Goal: Task Accomplishment & Management: Manage account settings

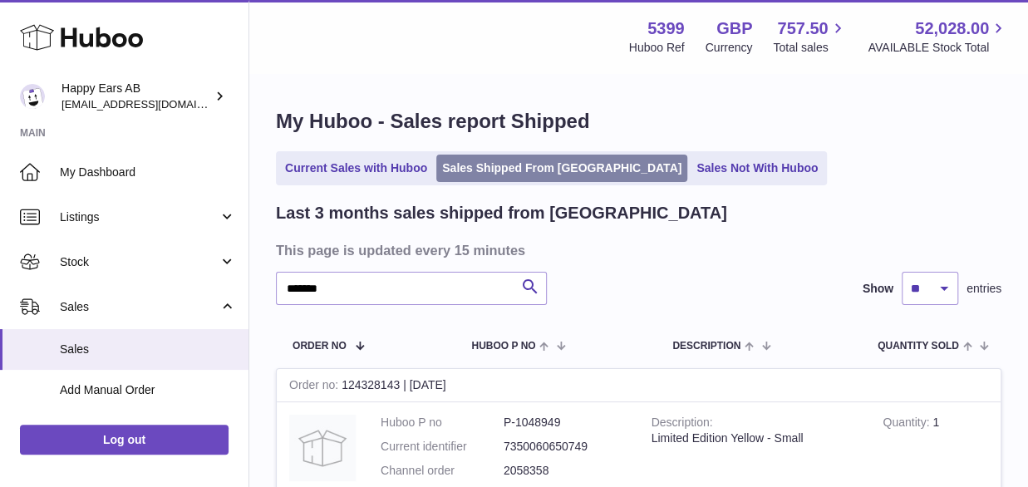
click at [543, 167] on link "Sales Shipped From [GEOGRAPHIC_DATA]" at bounding box center [561, 168] width 251 height 27
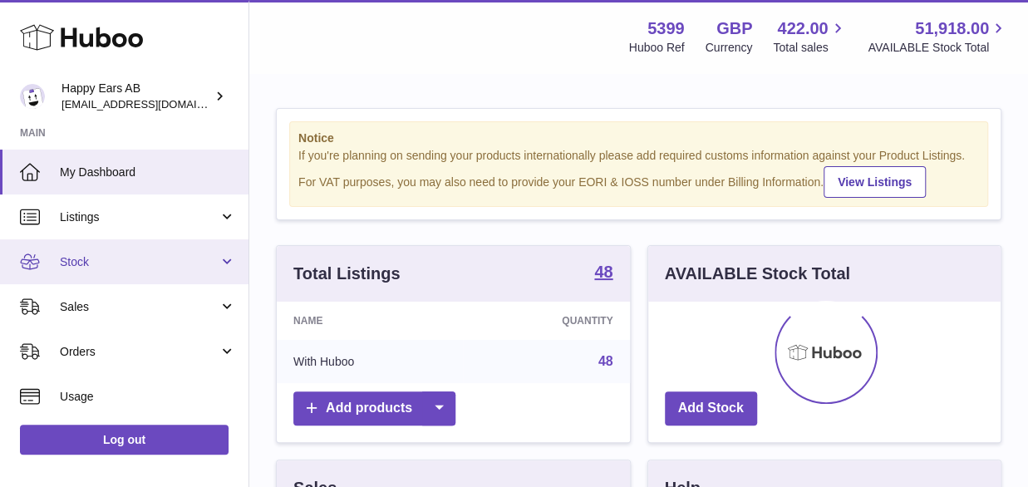
scroll to position [259, 352]
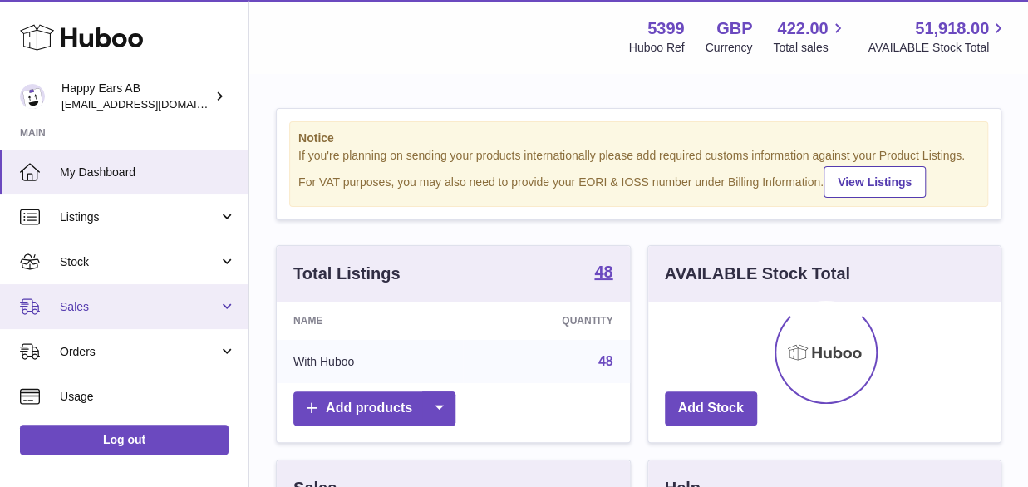
click at [87, 305] on span "Sales" at bounding box center [139, 307] width 159 height 16
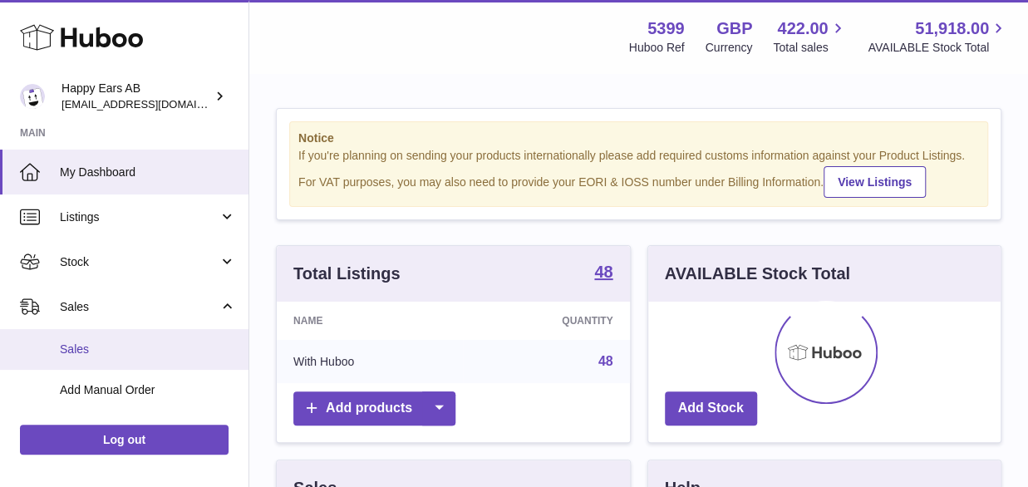
click at [93, 343] on span "Sales" at bounding box center [148, 349] width 176 height 16
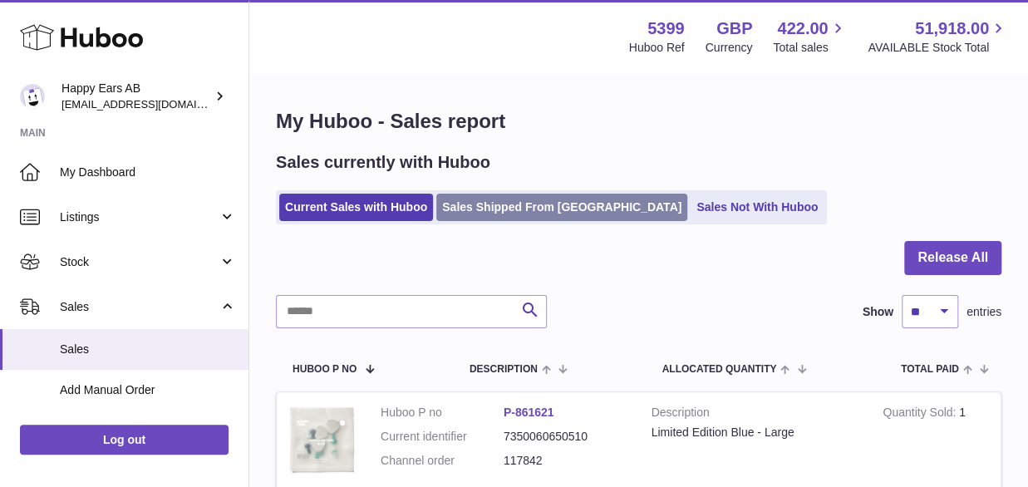
click at [498, 207] on link "Sales Shipped From [GEOGRAPHIC_DATA]" at bounding box center [561, 207] width 251 height 27
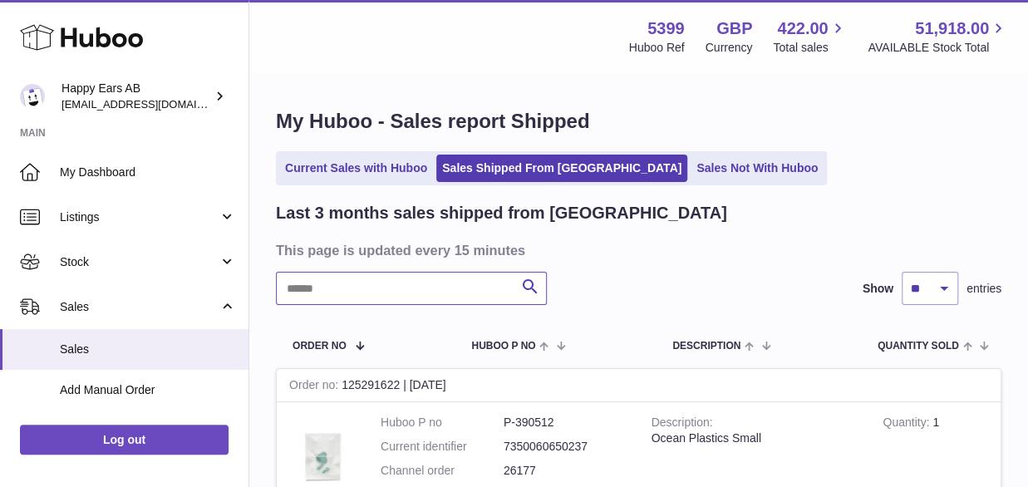
click at [417, 278] on input "text" at bounding box center [411, 288] width 271 height 33
paste input "*******"
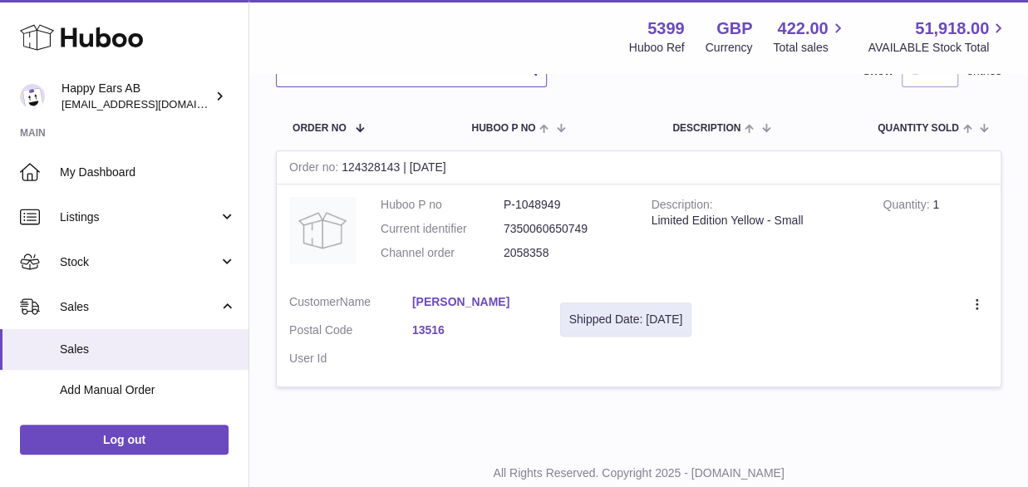
scroll to position [249, 0]
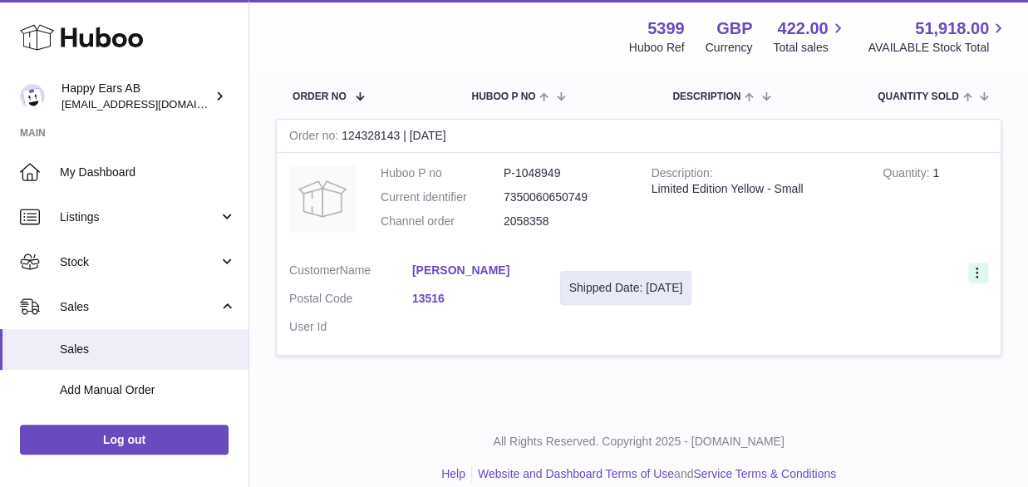
type input "*******"
click at [973, 267] on icon at bounding box center [978, 274] width 19 height 17
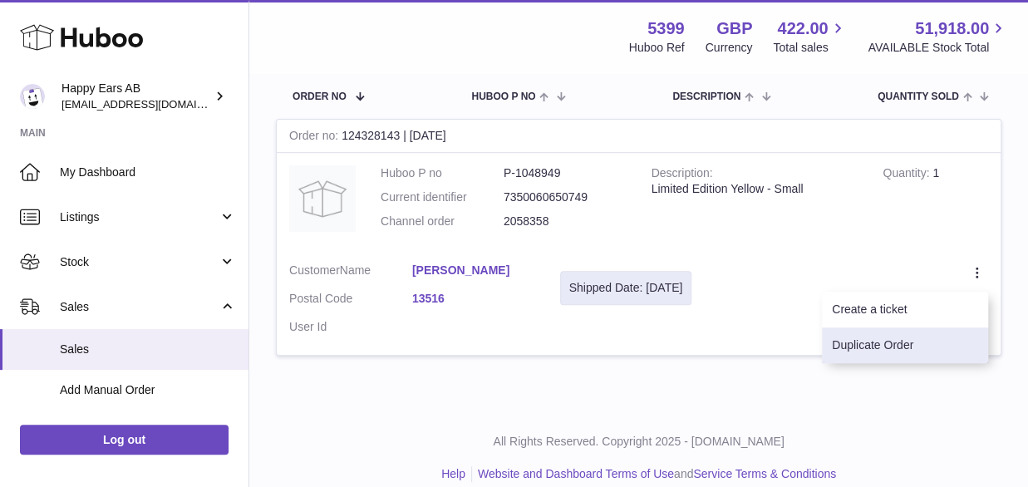
click at [903, 342] on li "Duplicate Order" at bounding box center [905, 345] width 166 height 36
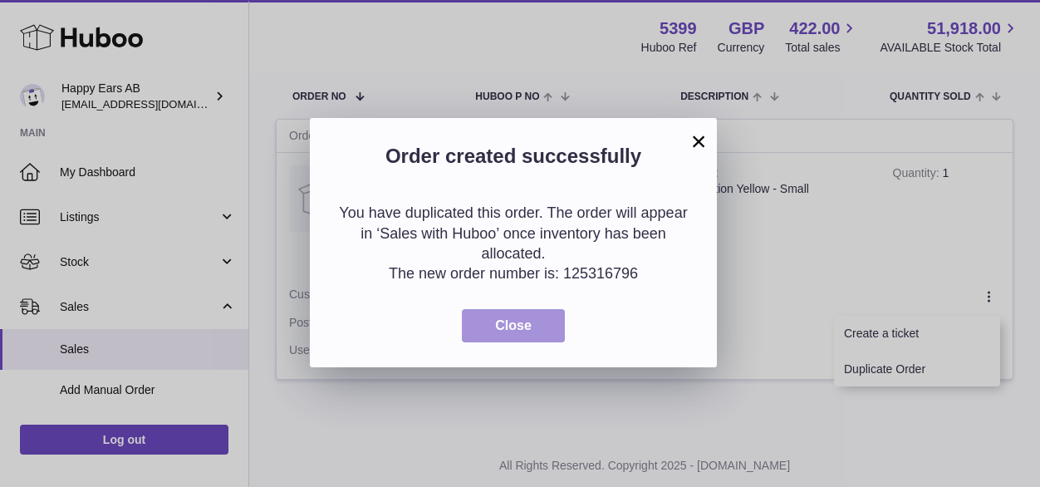
click at [540, 331] on button "Close" at bounding box center [513, 326] width 103 height 34
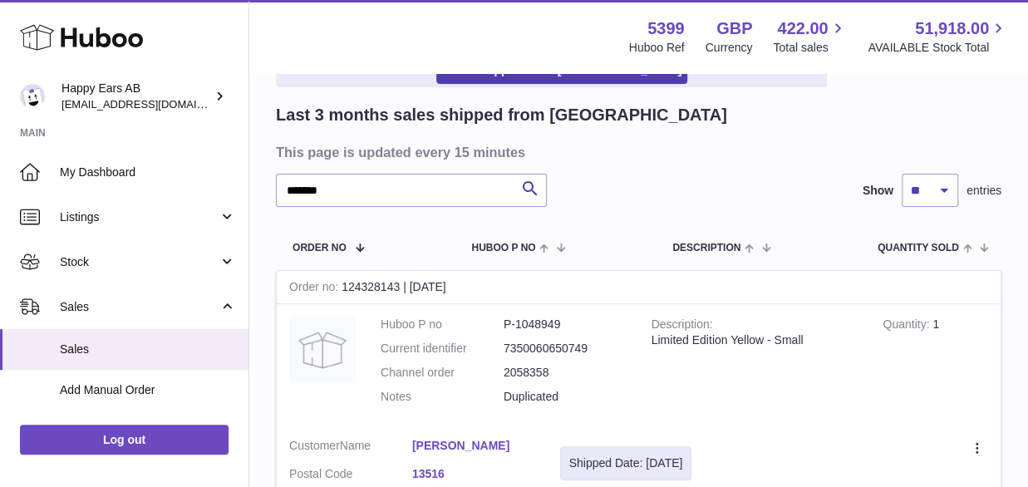
scroll to position [0, 0]
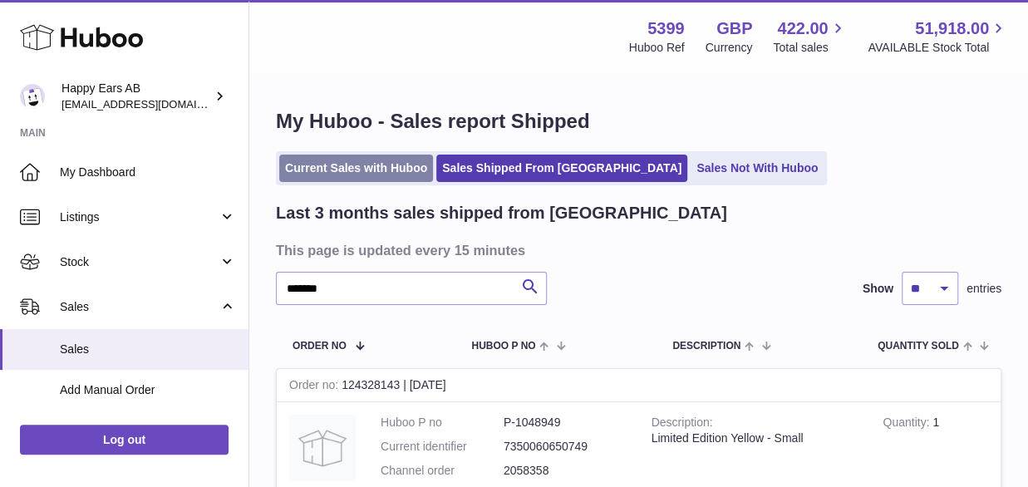
click at [373, 165] on link "Current Sales with Huboo" at bounding box center [356, 168] width 154 height 27
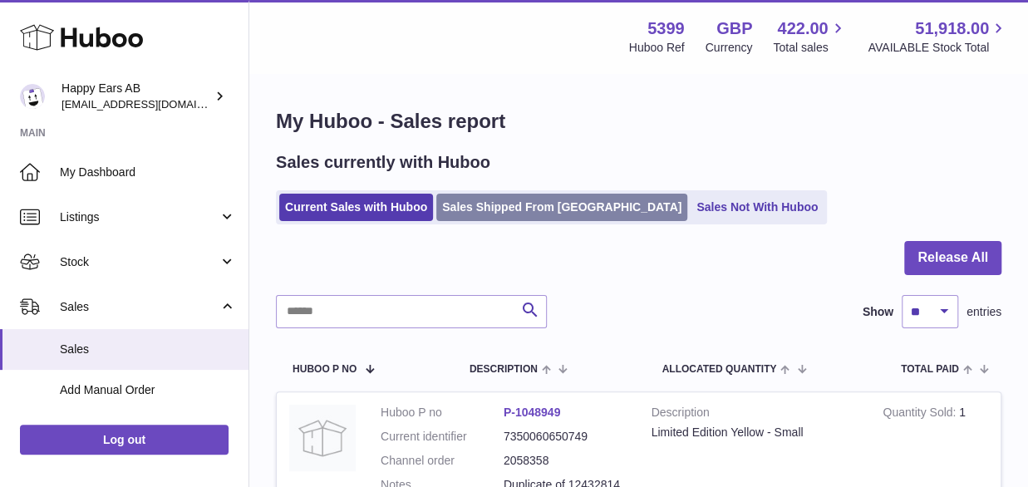
click at [459, 200] on link "Sales Shipped From [GEOGRAPHIC_DATA]" at bounding box center [561, 207] width 251 height 27
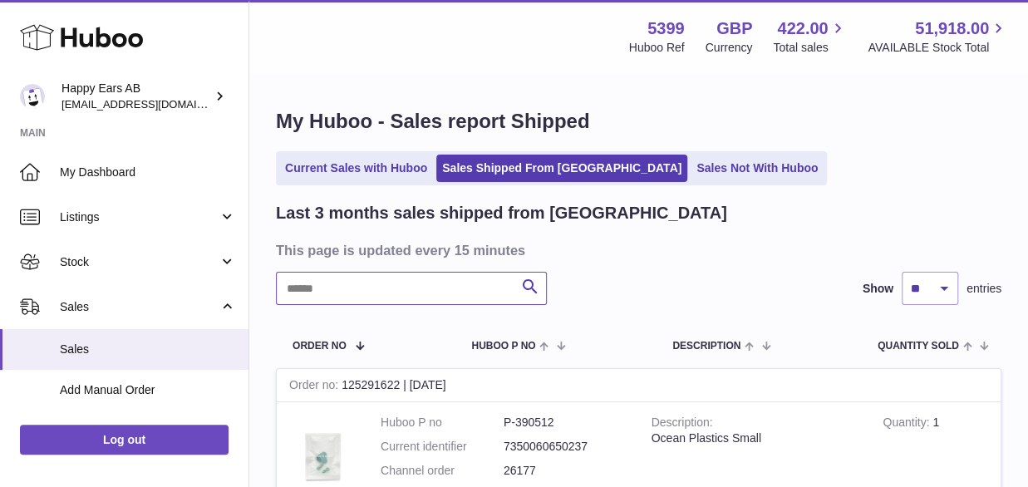
click at [391, 290] on input "text" at bounding box center [411, 288] width 271 height 33
paste input "*******"
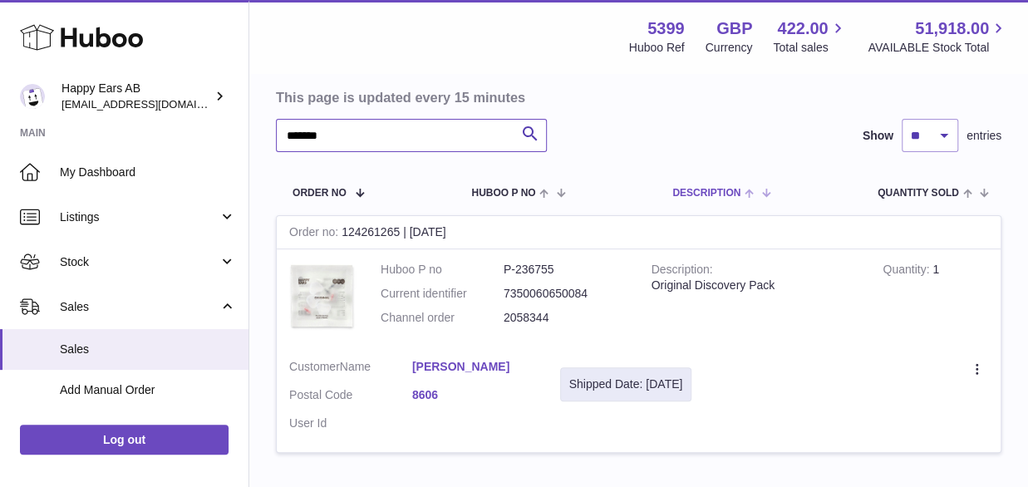
scroll to position [166, 0]
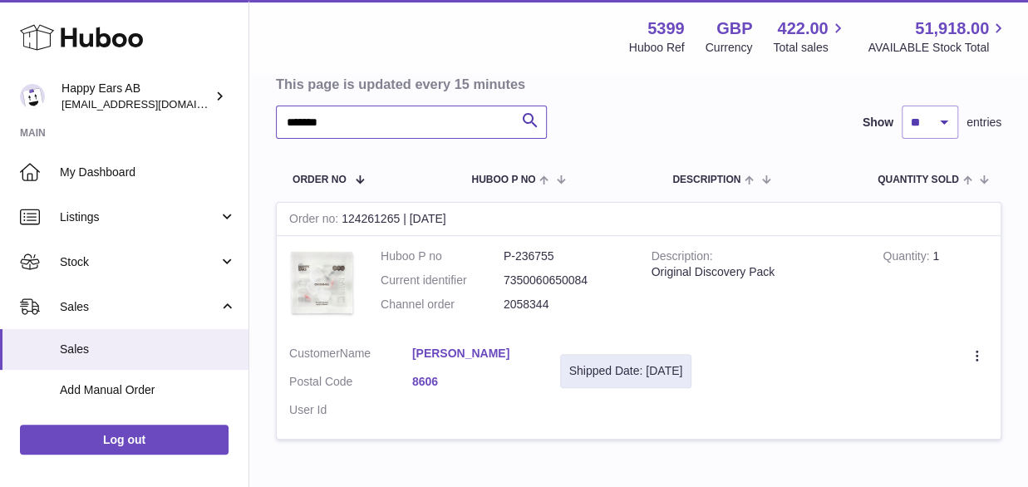
type input "*******"
click at [468, 355] on link "Nicole Härter" at bounding box center [473, 354] width 123 height 16
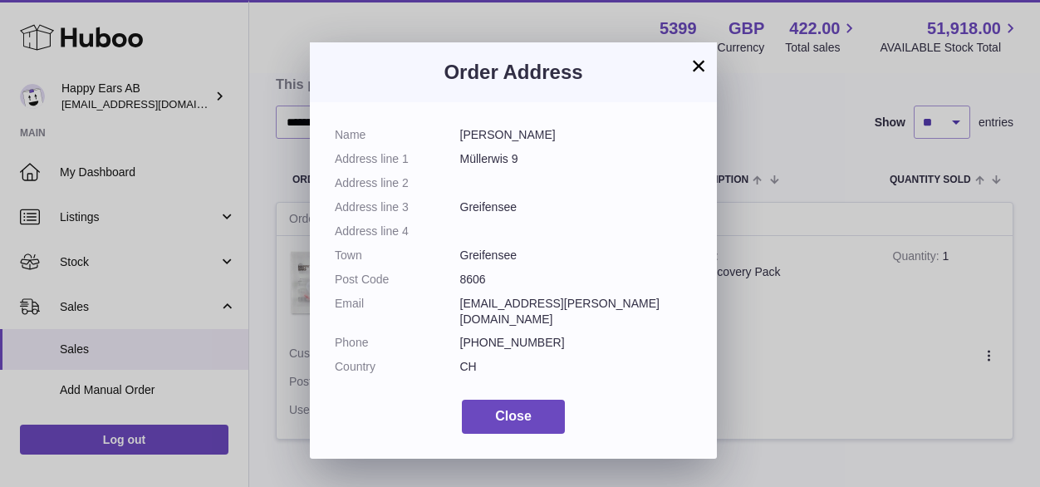
click at [689, 56] on button "×" at bounding box center [699, 66] width 20 height 20
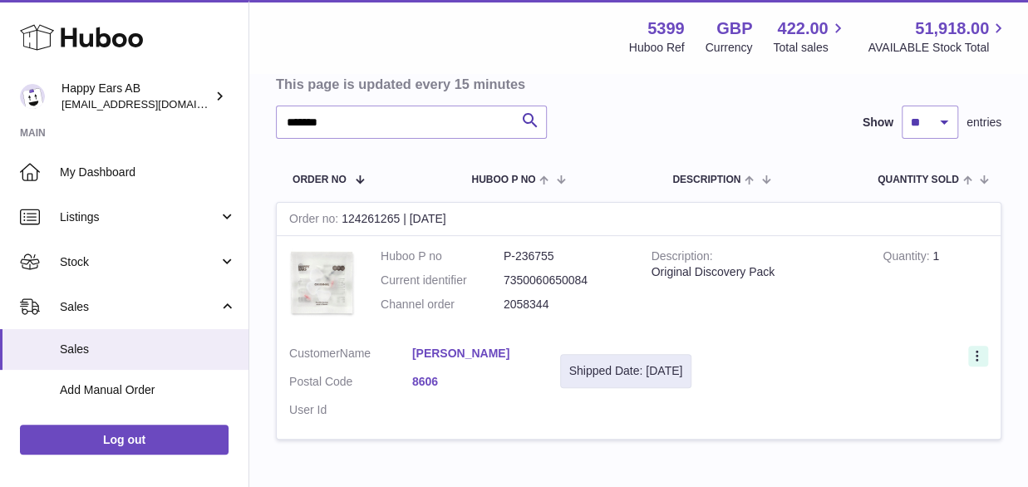
click at [981, 354] on icon at bounding box center [978, 357] width 19 height 17
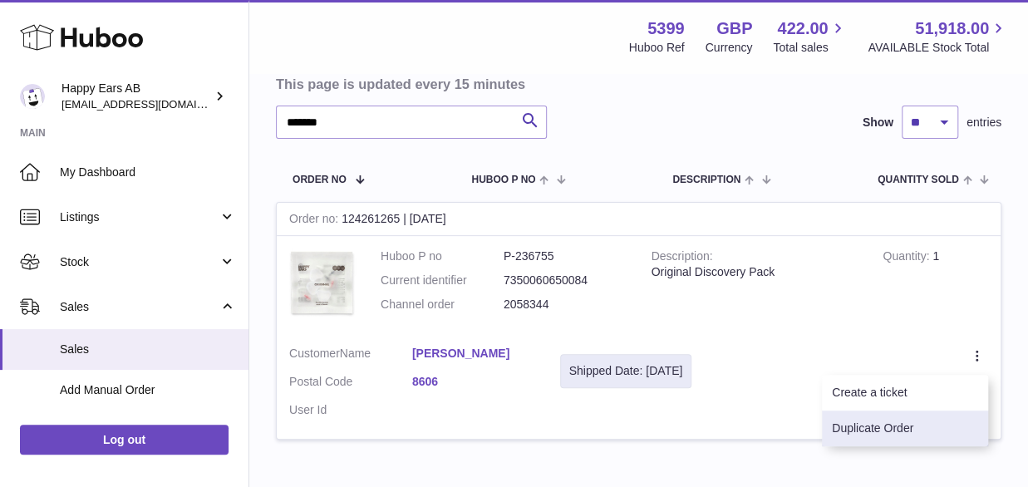
click at [901, 426] on li "Duplicate Order" at bounding box center [905, 428] width 166 height 36
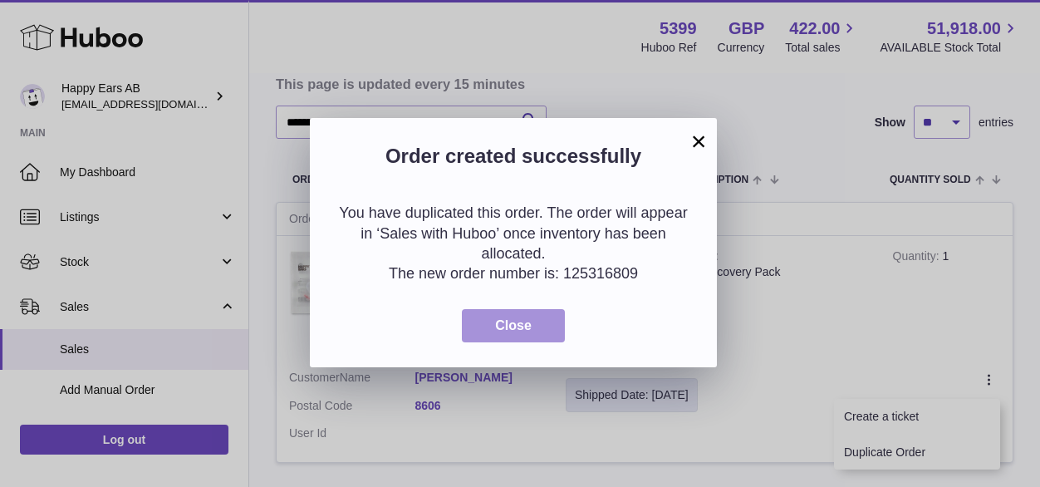
click at [518, 318] on span "Close" at bounding box center [513, 325] width 37 height 14
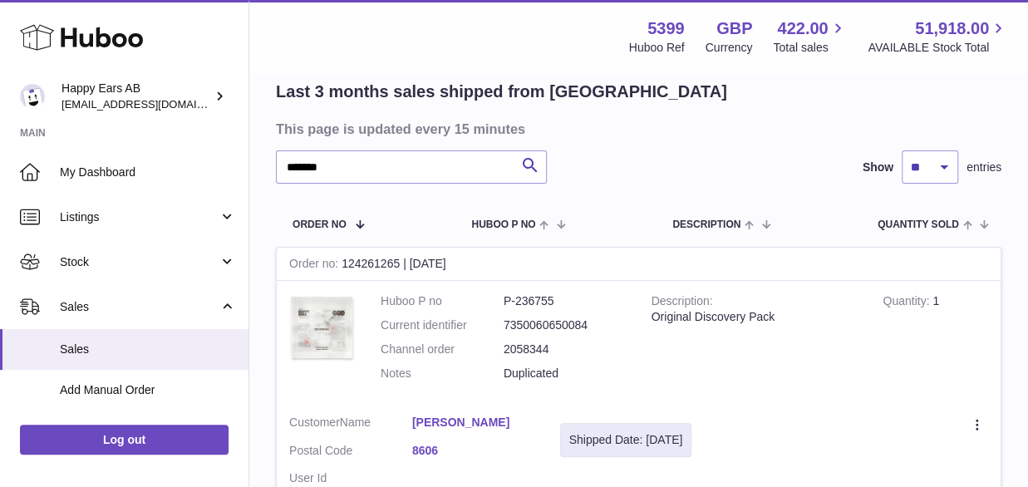
scroll to position [0, 0]
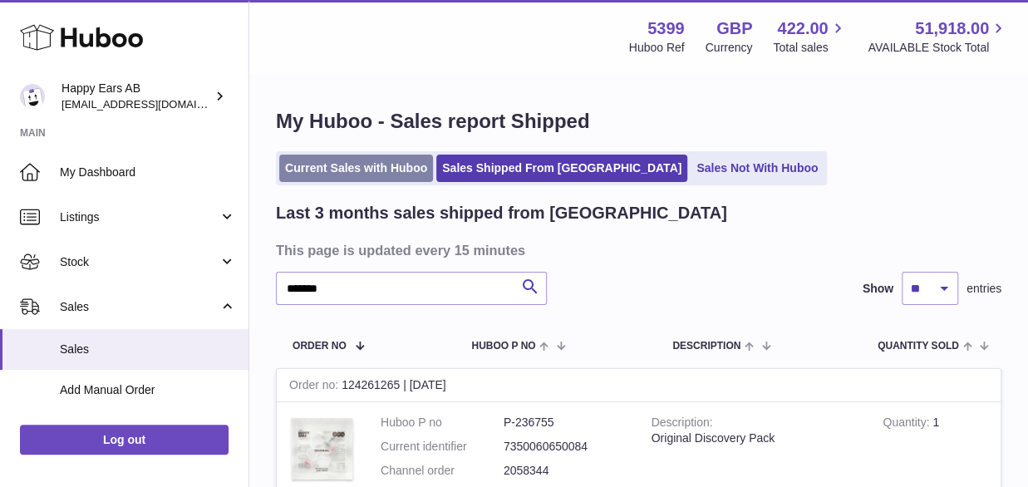
drag, startPoint x: 348, startPoint y: 144, endPoint x: 351, endPoint y: 162, distance: 18.4
click at [348, 144] on div "My Huboo - Sales report Shipped Current Sales with Huboo Sales Shipped From Hub…" at bounding box center [638, 378] width 778 height 607
click at [354, 178] on link "Current Sales with Huboo" at bounding box center [356, 168] width 154 height 27
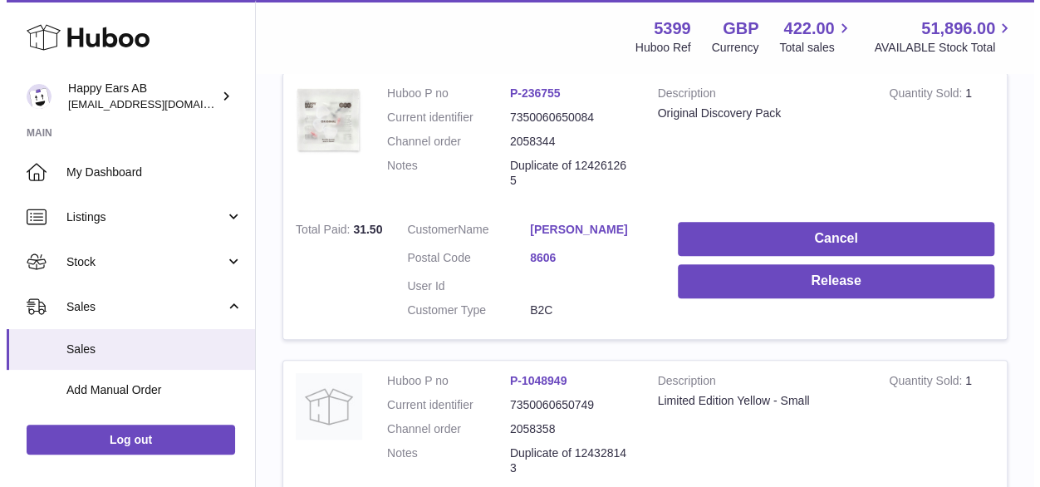
scroll to position [332, 0]
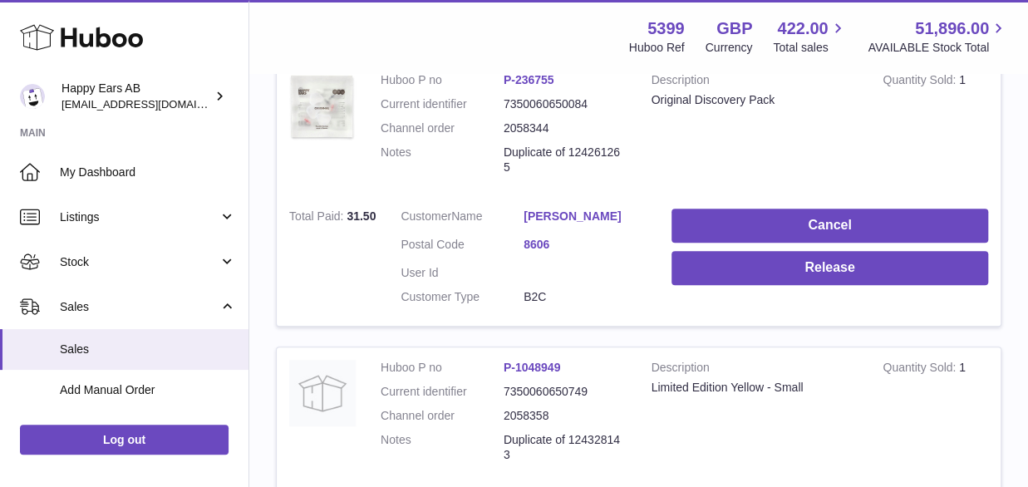
click at [567, 213] on link "Nicole Härter" at bounding box center [584, 217] width 123 height 16
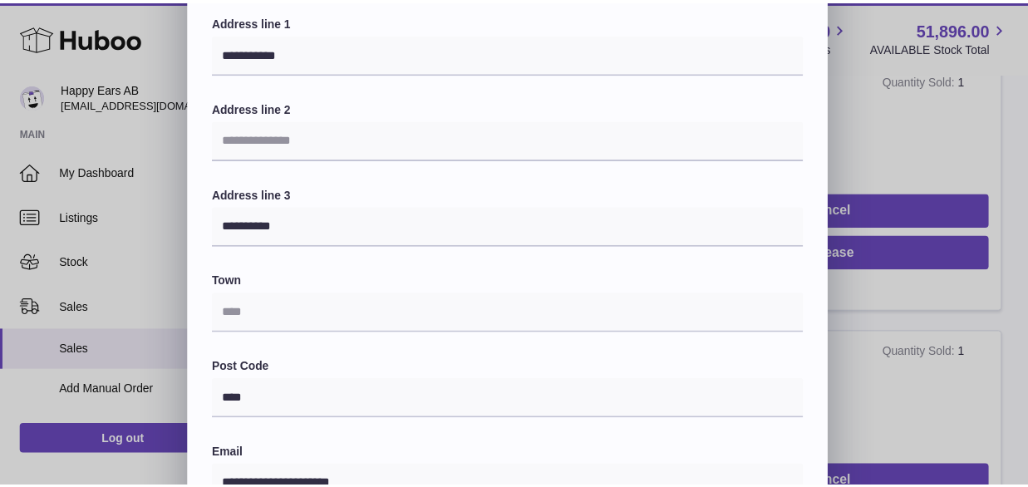
scroll to position [0, 0]
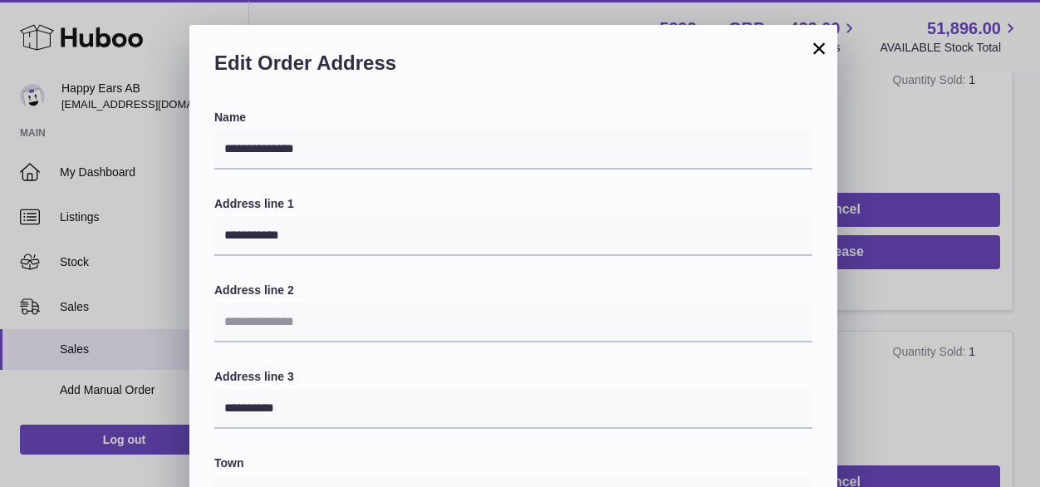
click at [812, 45] on button "×" at bounding box center [819, 48] width 20 height 20
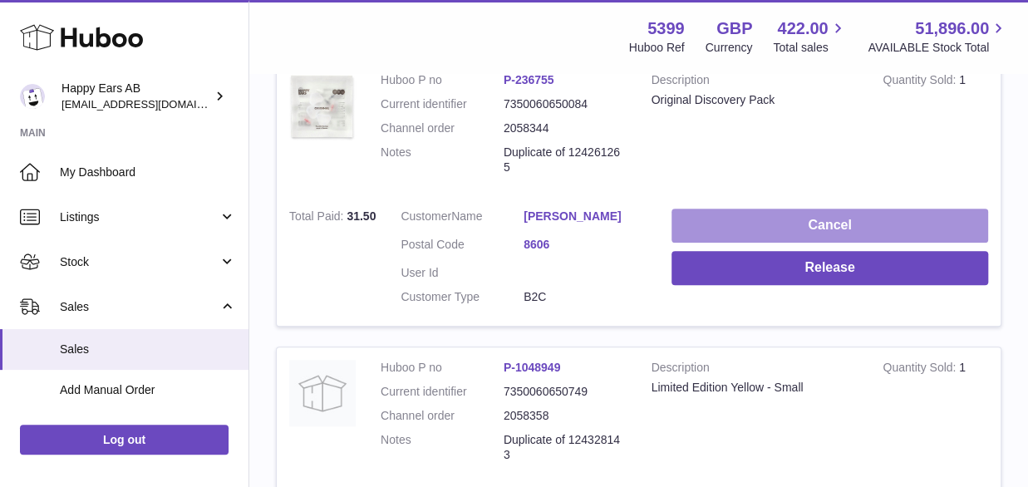
click at [819, 233] on button "Cancel" at bounding box center [829, 226] width 316 height 34
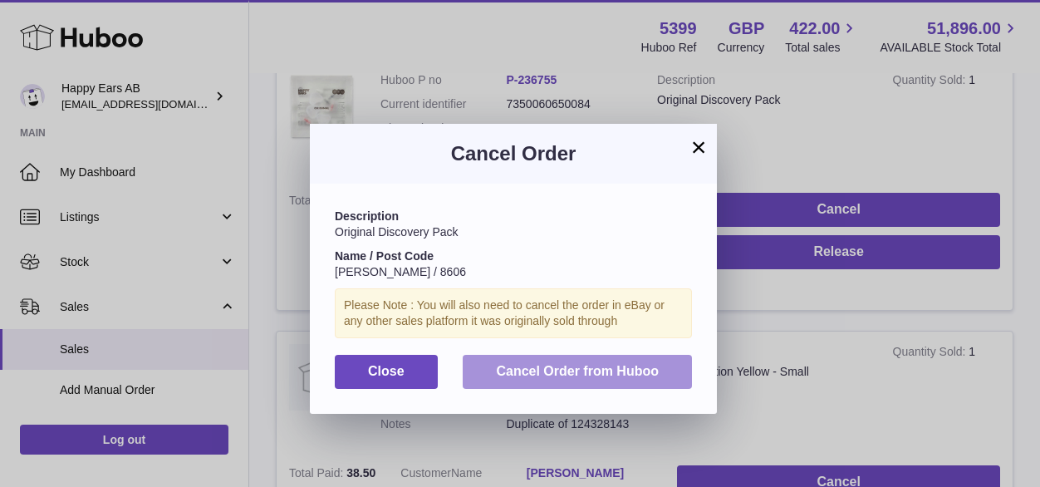
click at [623, 364] on span "Cancel Order from Huboo" at bounding box center [577, 371] width 163 height 14
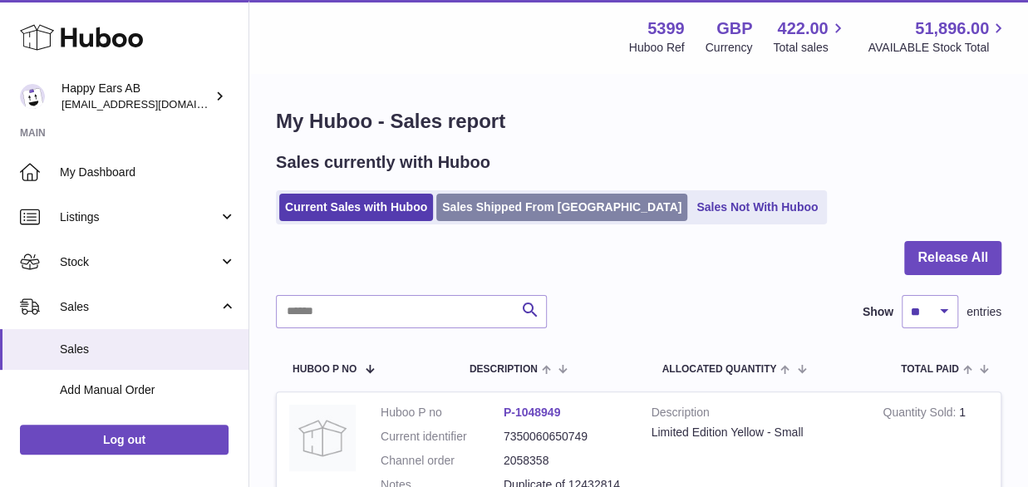
click at [567, 195] on link "Sales Shipped From [GEOGRAPHIC_DATA]" at bounding box center [561, 207] width 251 height 27
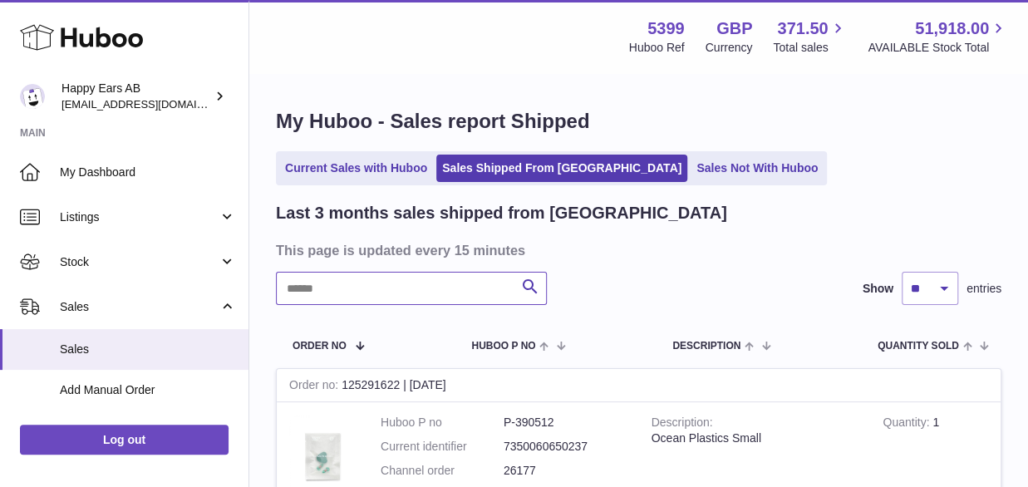
click at [331, 287] on input "text" at bounding box center [411, 288] width 271 height 33
paste input "******"
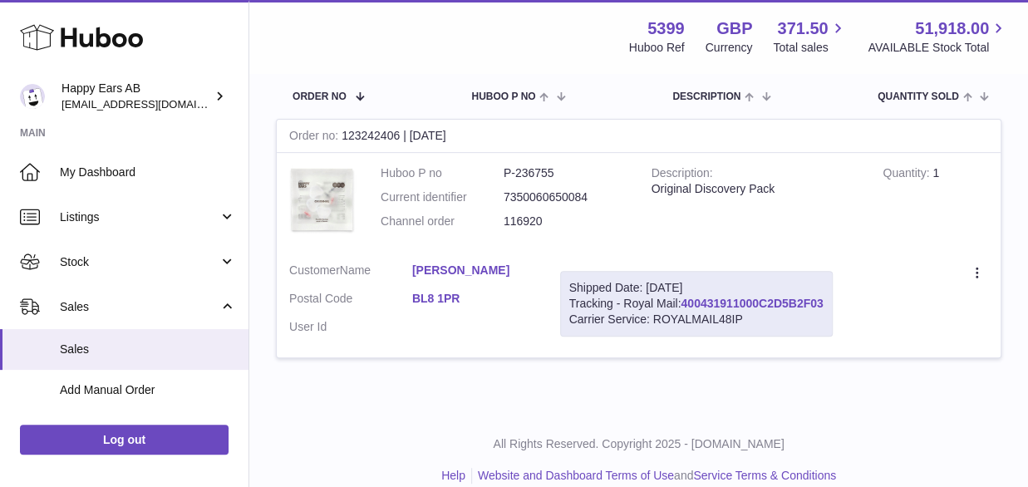
type input "******"
click at [727, 303] on link "400431911000C2D5B2F03" at bounding box center [751, 303] width 142 height 13
